Goal: Task Accomplishment & Management: Manage account settings

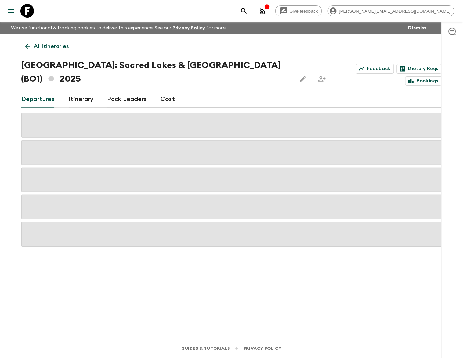
click at [119, 91] on link "Pack Leaders" at bounding box center [127, 99] width 40 height 16
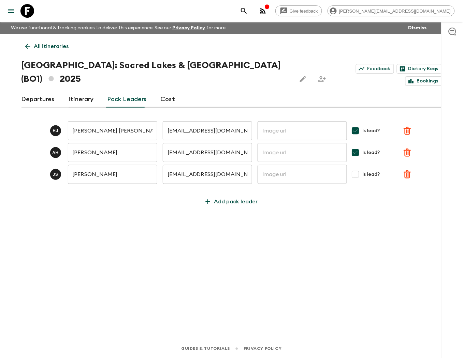
click at [86, 91] on link "Itinerary" at bounding box center [81, 99] width 25 height 16
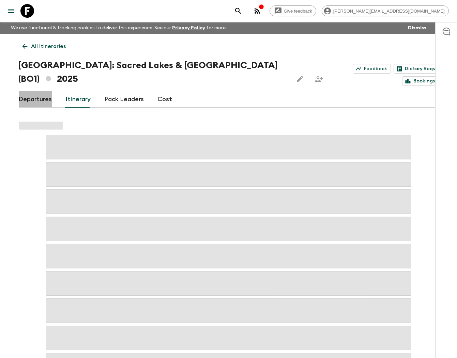
click at [36, 91] on link "Departures" at bounding box center [35, 99] width 33 height 16
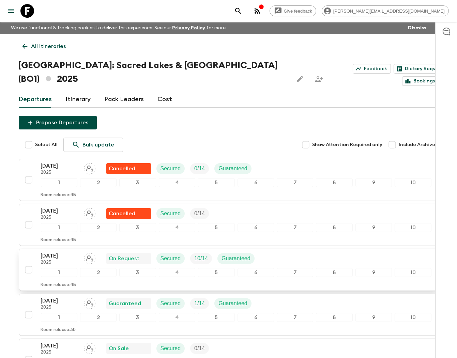
scroll to position [76, 0]
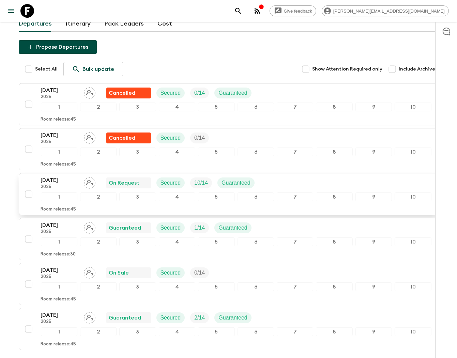
click at [55, 176] on p "[DATE]" at bounding box center [59, 180] width 37 height 8
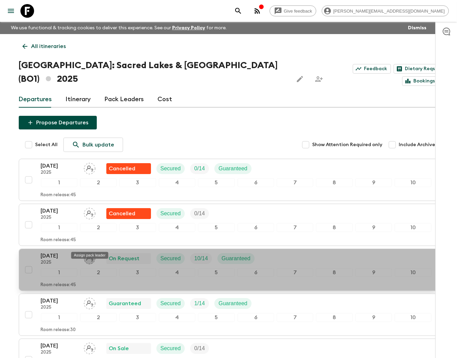
click at [90, 253] on icon "Assign pack leader" at bounding box center [90, 259] width 12 height 12
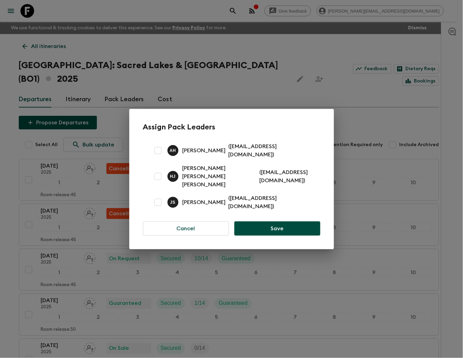
click at [190, 176] on p "[PERSON_NAME] [PERSON_NAME] [PERSON_NAME]" at bounding box center [219, 176] width 74 height 25
click at [160, 178] on input "checkbox" at bounding box center [158, 177] width 14 height 14
checkbox input "true"
click at [266, 222] on button "Save" at bounding box center [277, 229] width 86 height 14
